Goal: Find specific page/section: Find specific page/section

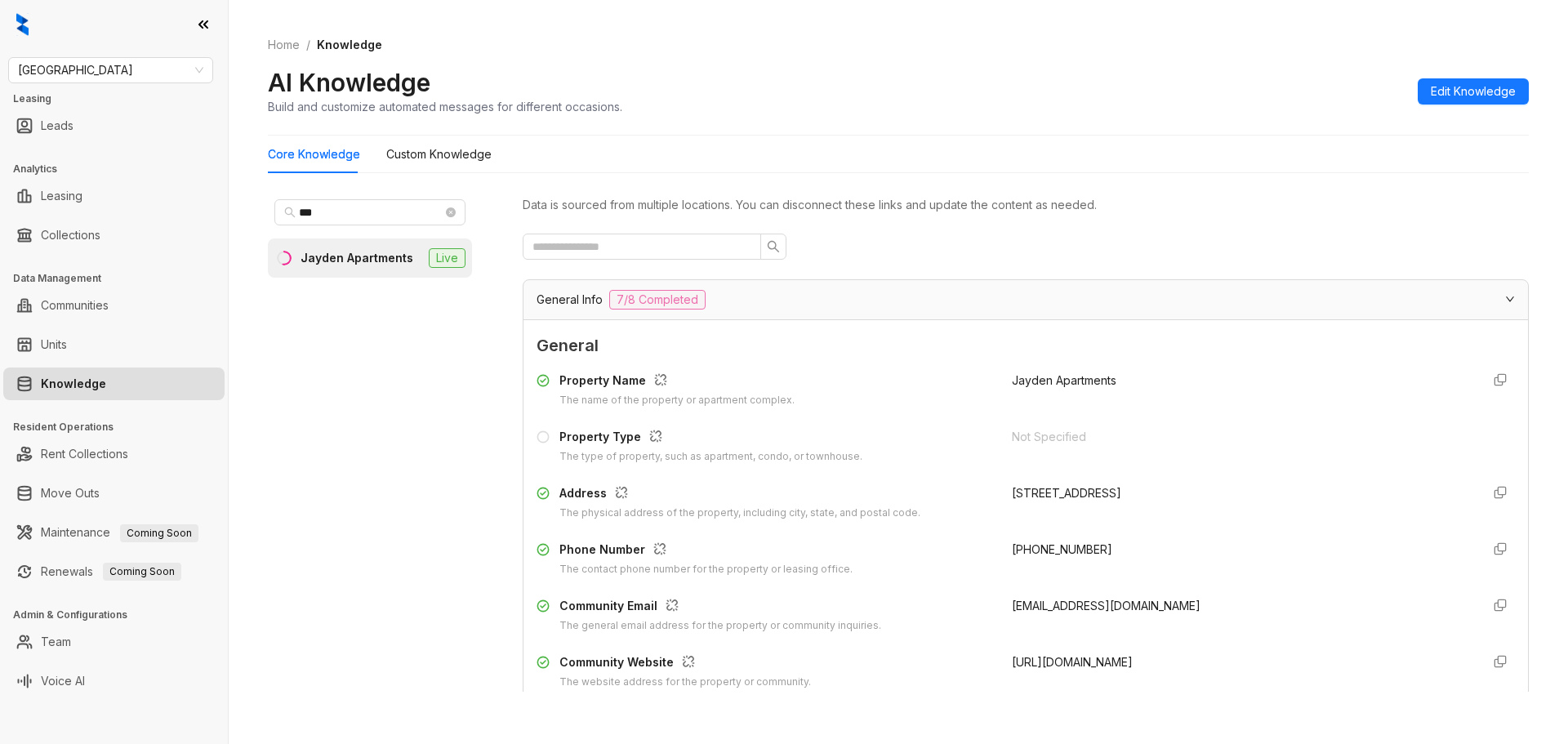
scroll to position [1289, 0]
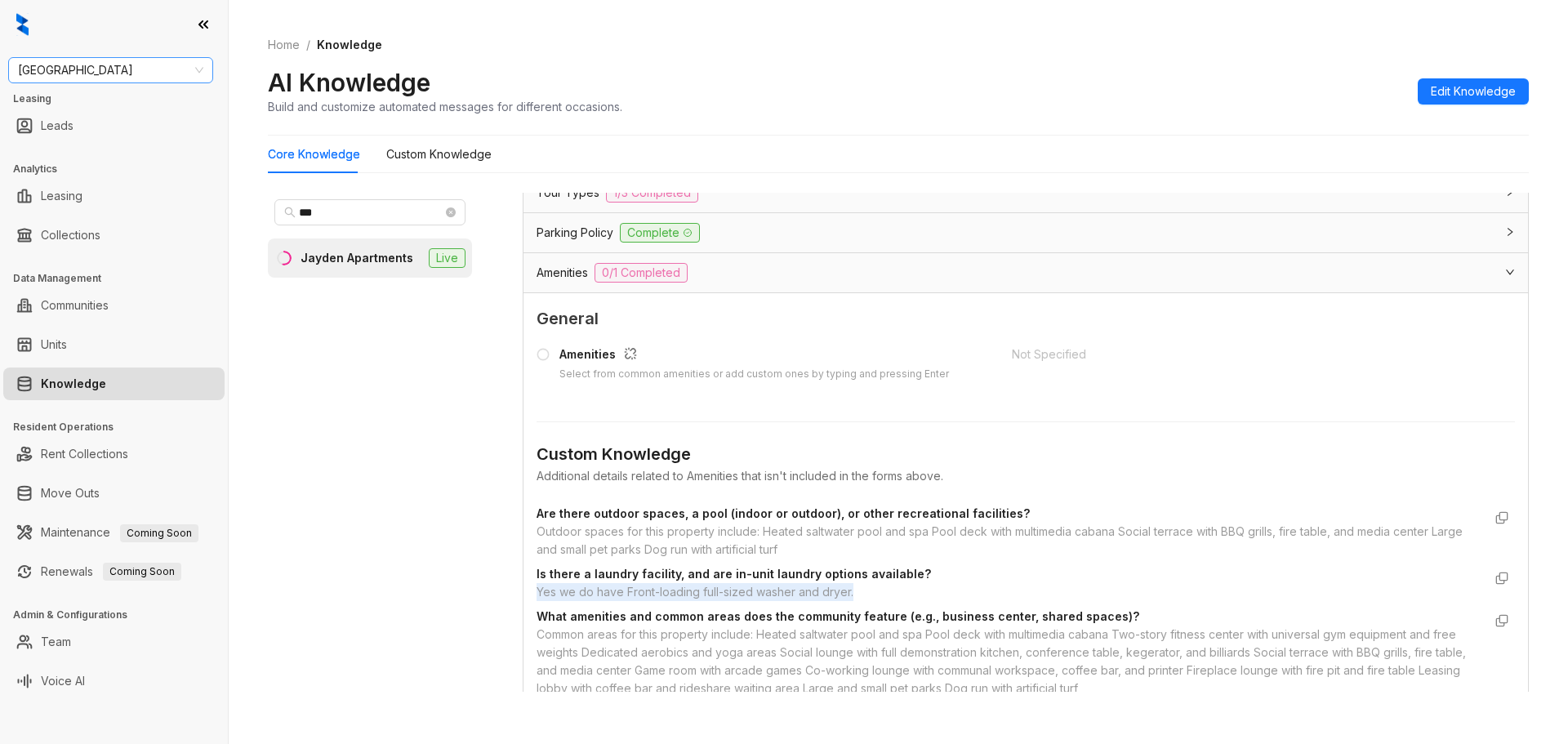
click at [169, 77] on span "[GEOGRAPHIC_DATA]" at bounding box center [111, 70] width 185 height 25
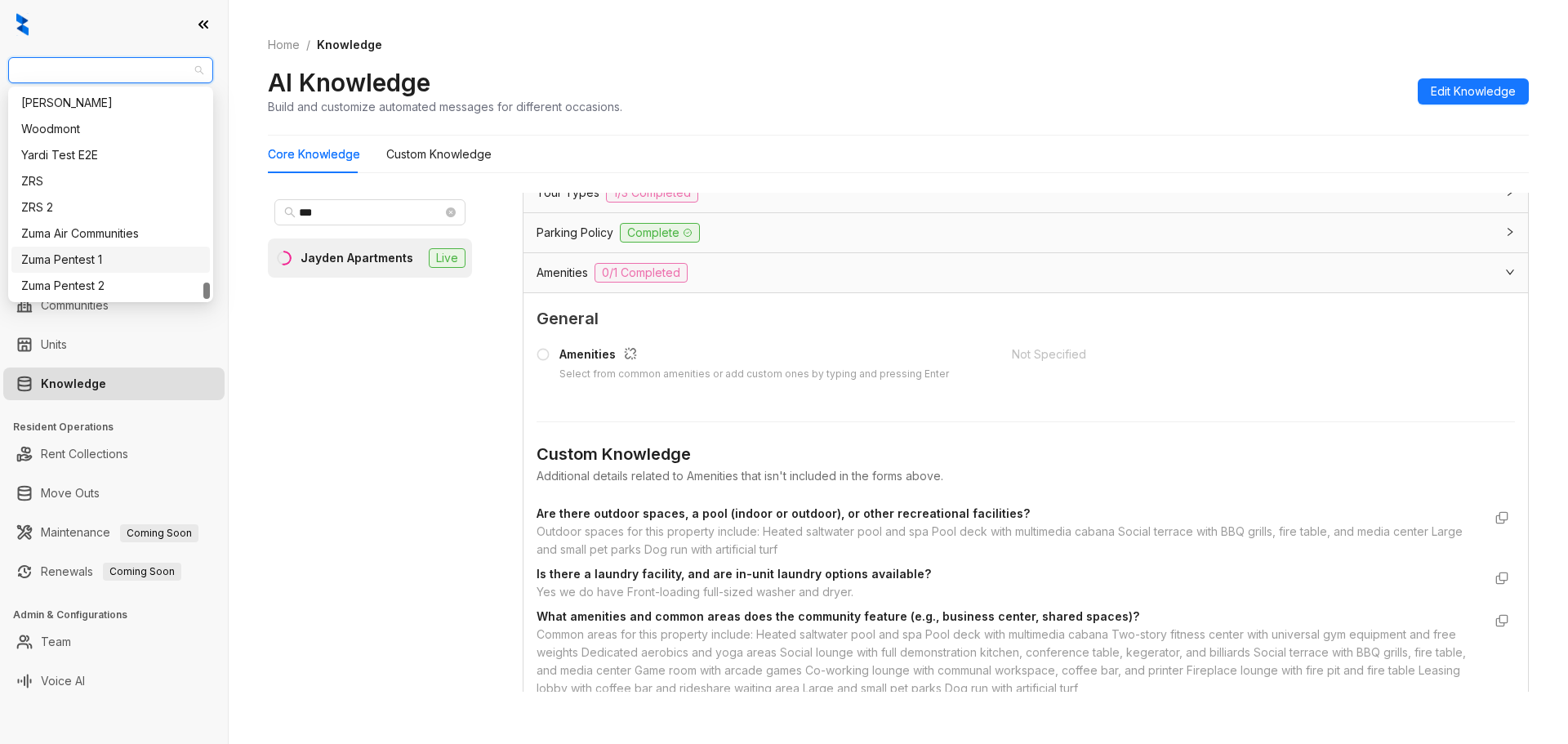
scroll to position [2315, 0]
click at [155, 253] on div "United Apartment Group" at bounding box center [110, 243] width 198 height 26
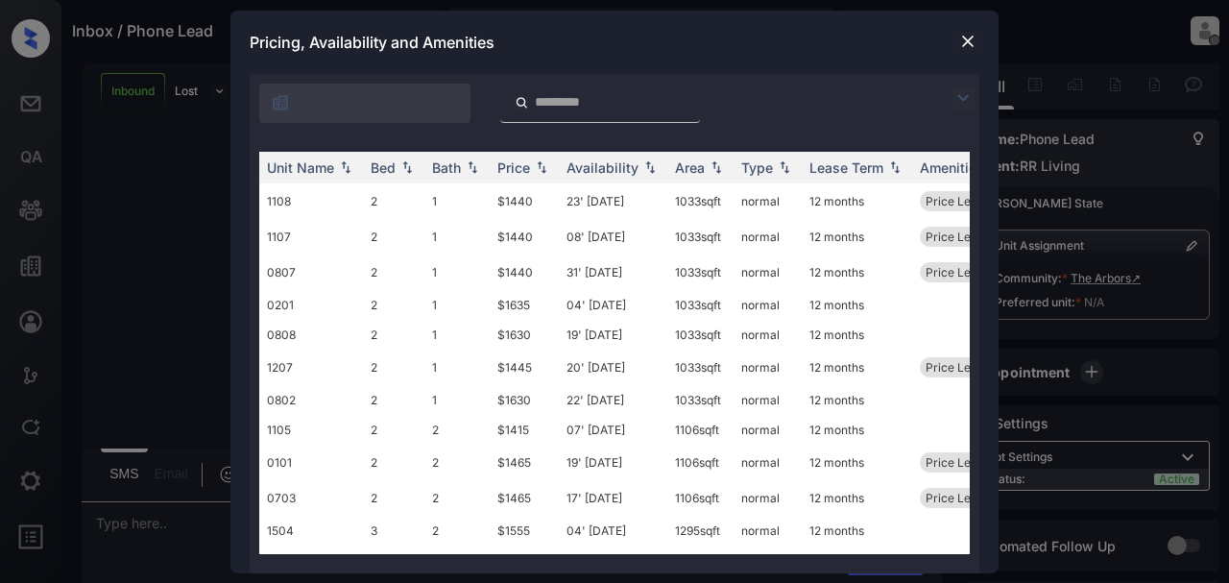
click at [971, 51] on div at bounding box center [967, 41] width 23 height 23
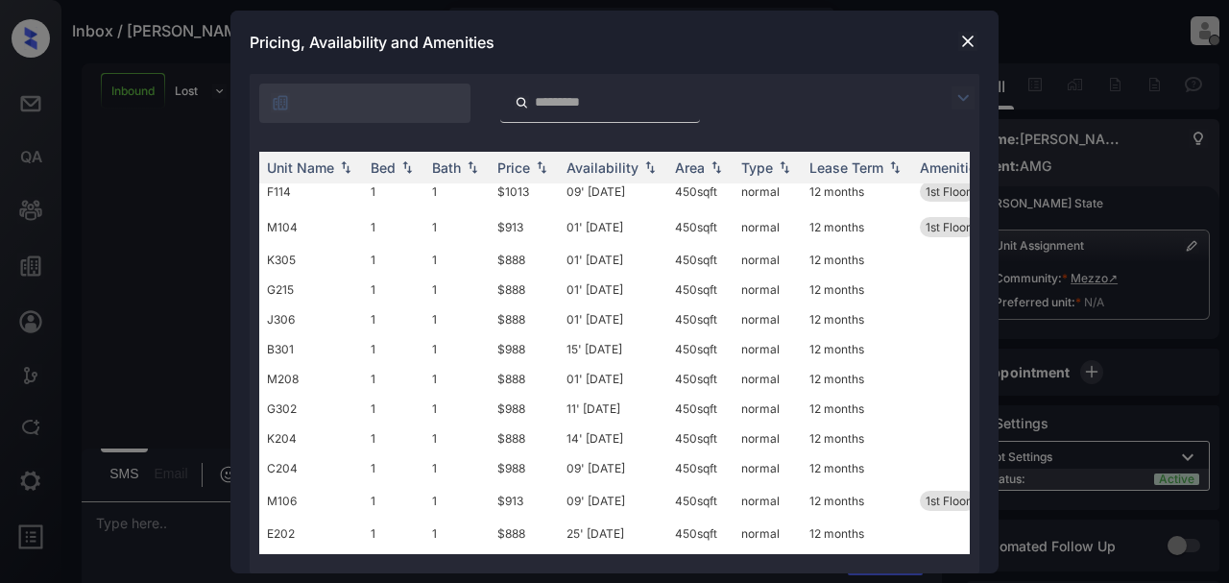
scroll to position [1472, 0]
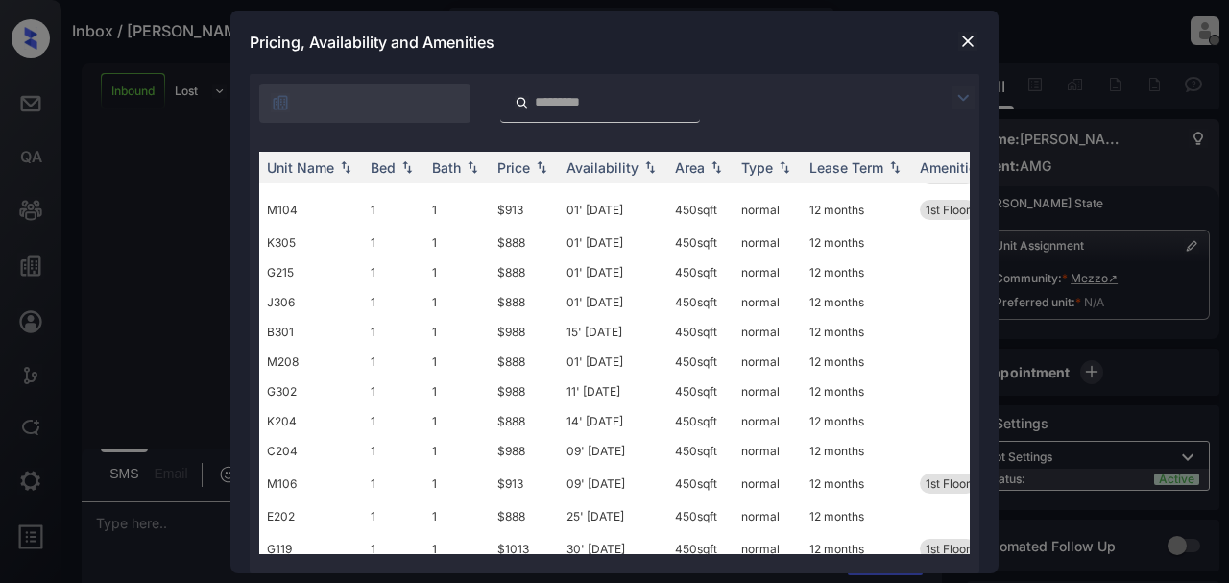
click at [962, 44] on img at bounding box center [967, 41] width 19 height 19
